Goal: Navigation & Orientation: Find specific page/section

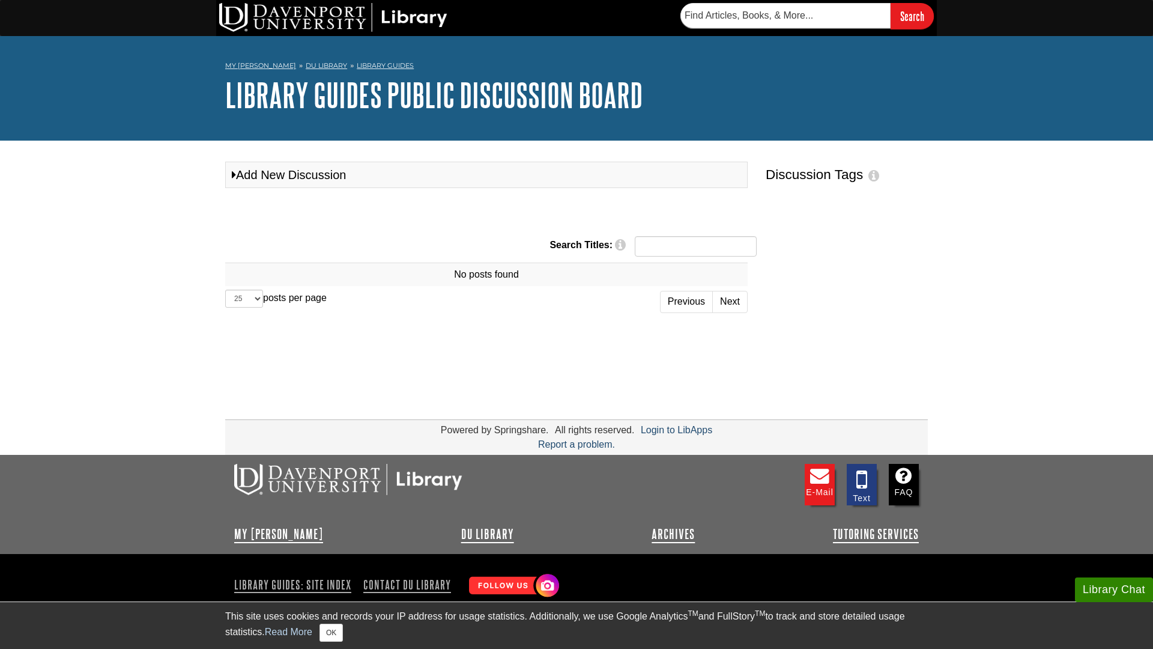
select select "25"
